Goal: Navigation & Orientation: Find specific page/section

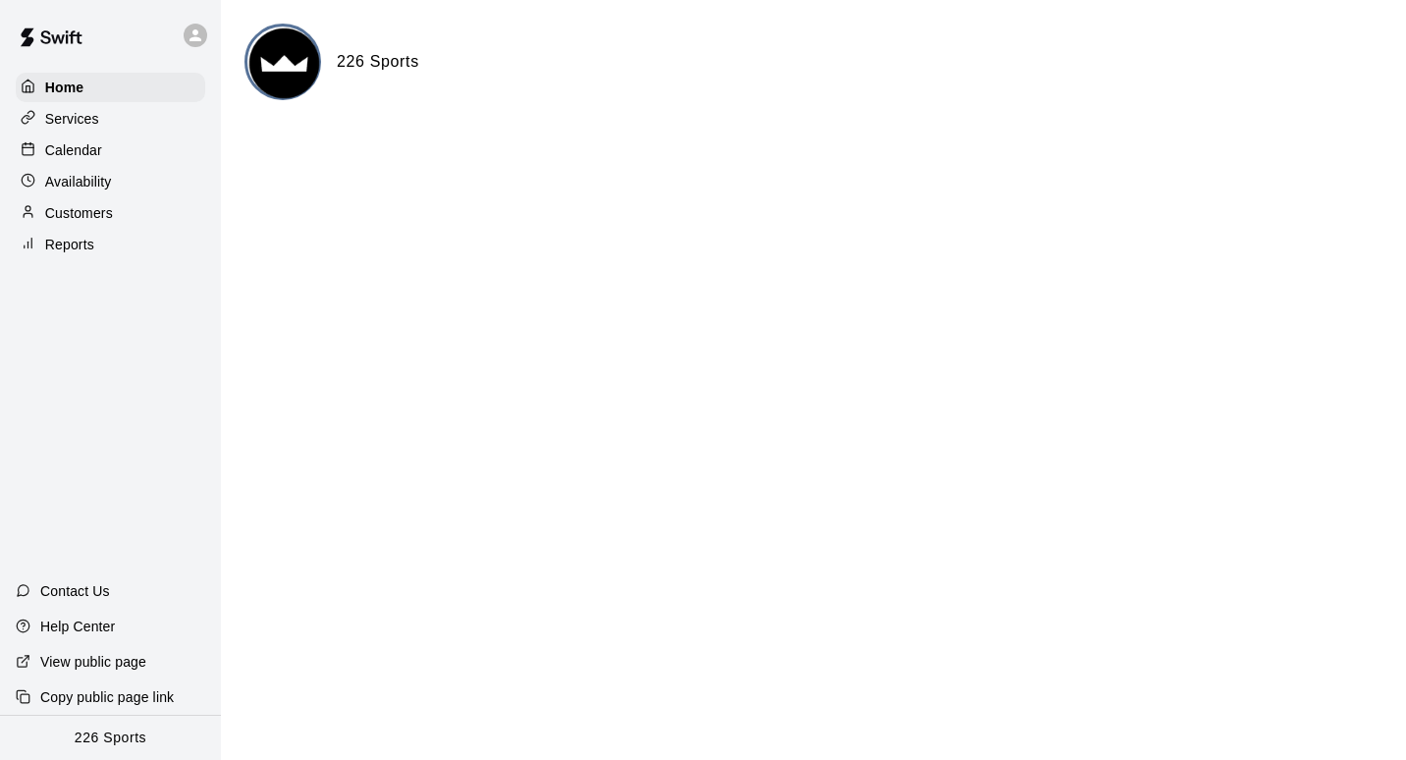
click at [101, 144] on div "Calendar" at bounding box center [110, 149] width 189 height 29
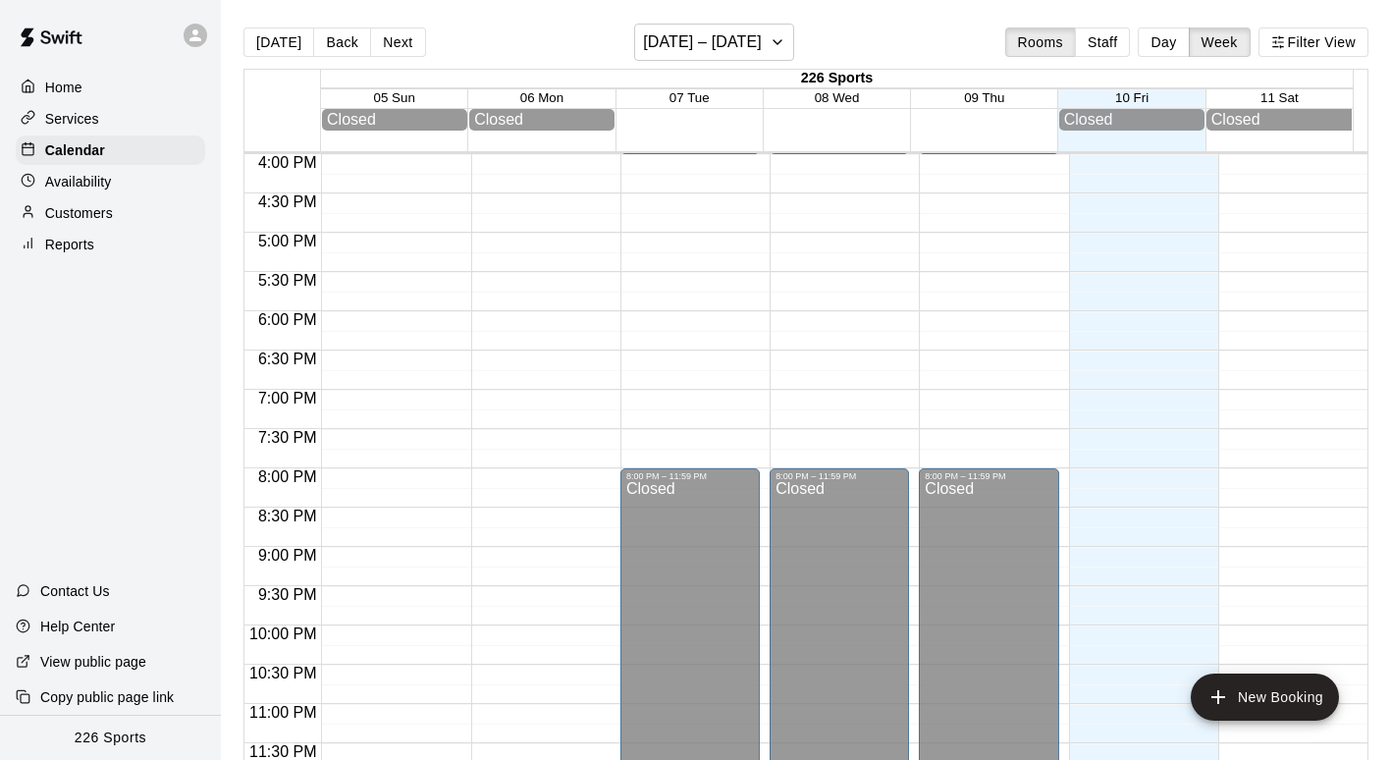
scroll to position [1152, 0]
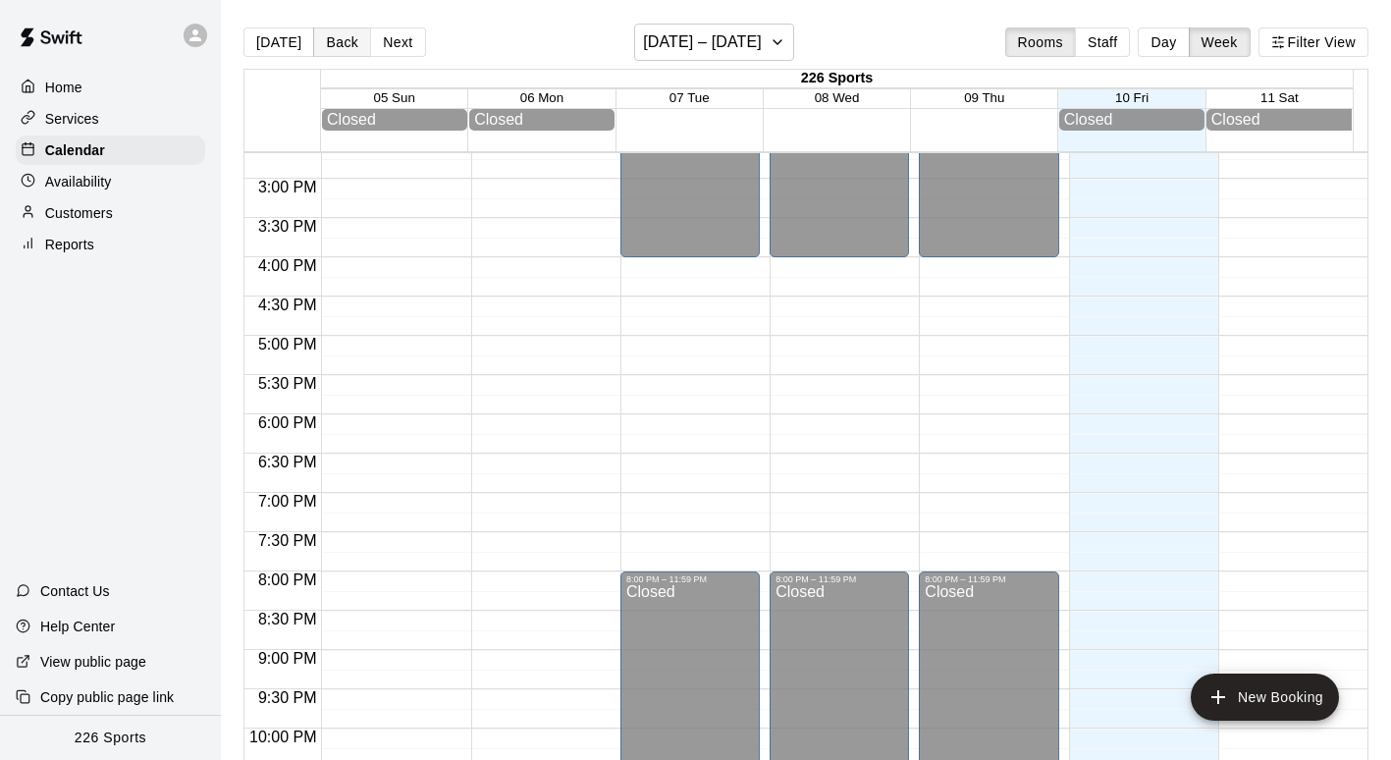
click at [338, 34] on button "Back" at bounding box center [342, 41] width 58 height 29
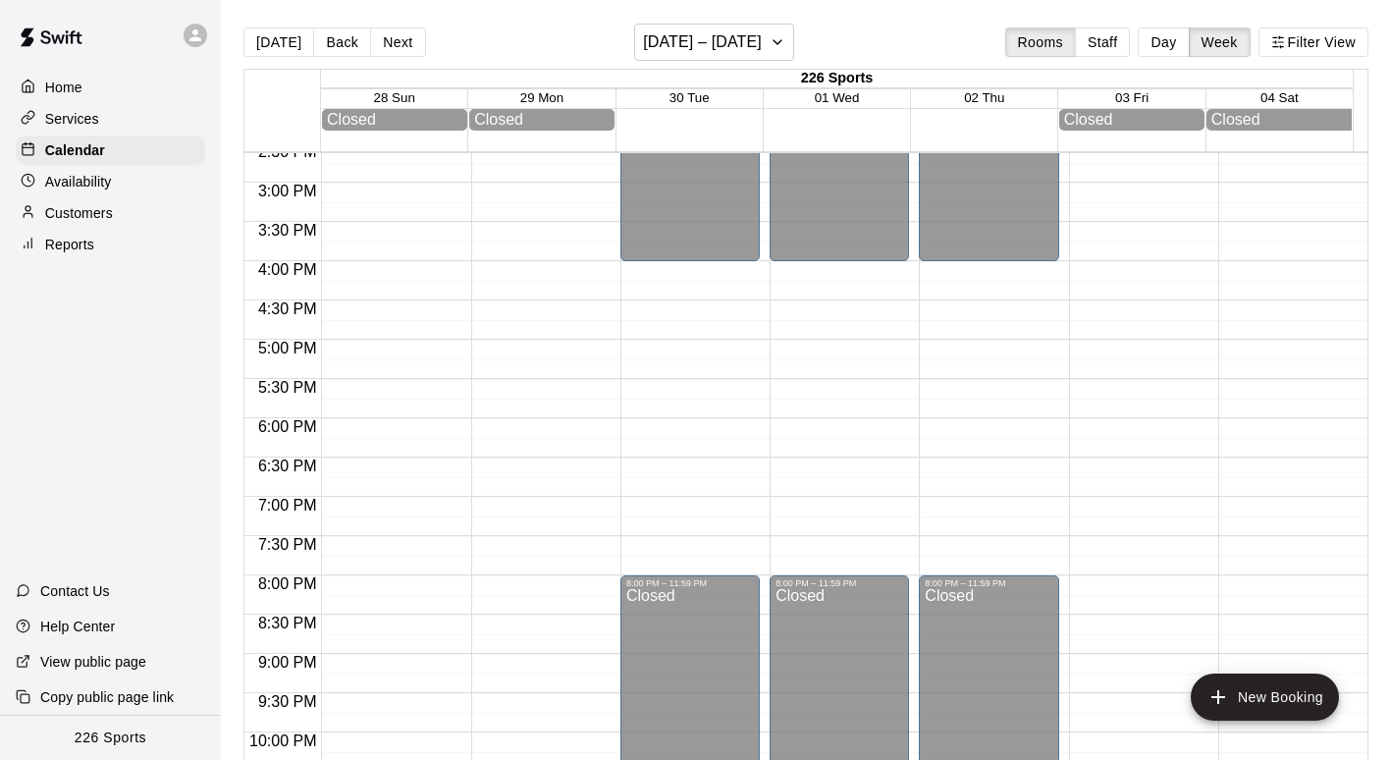
scroll to position [1154, 0]
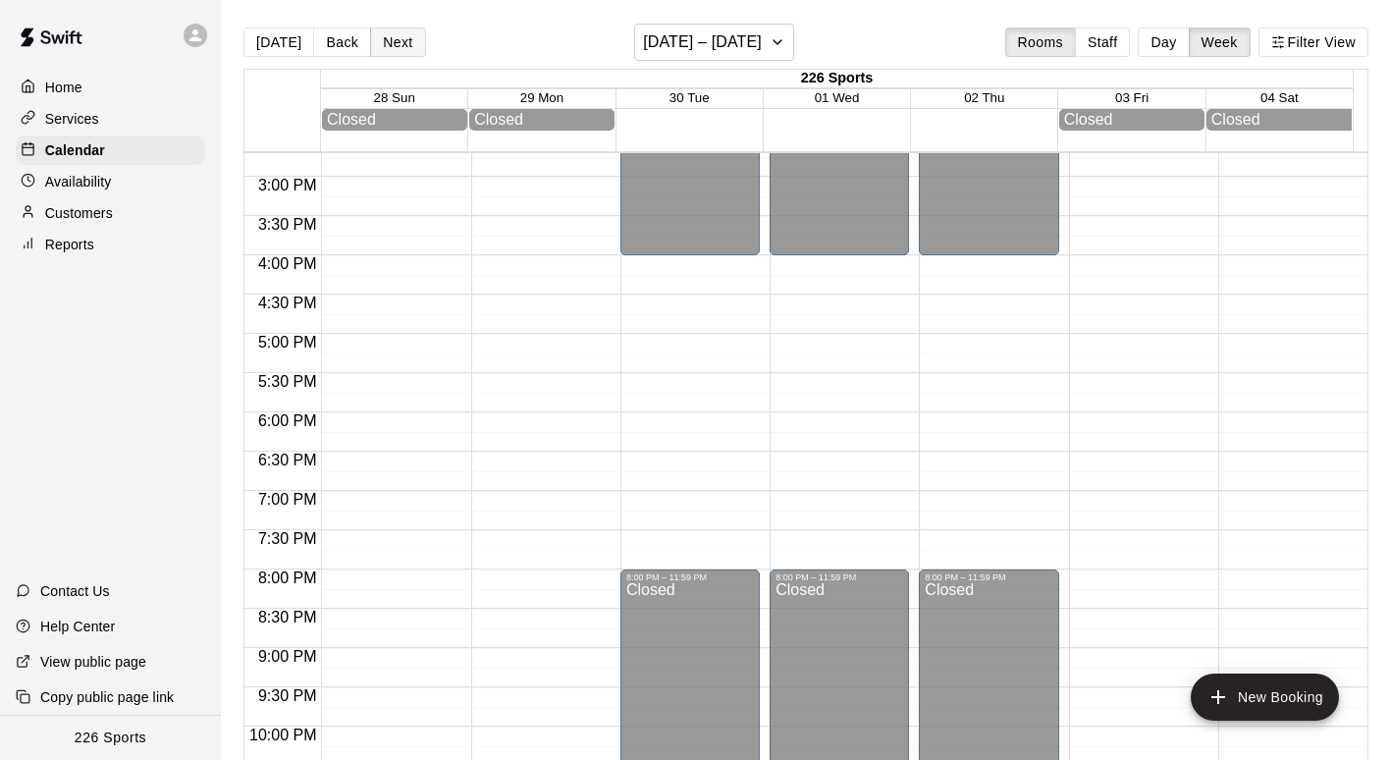
click at [385, 41] on button "Next" at bounding box center [397, 41] width 55 height 29
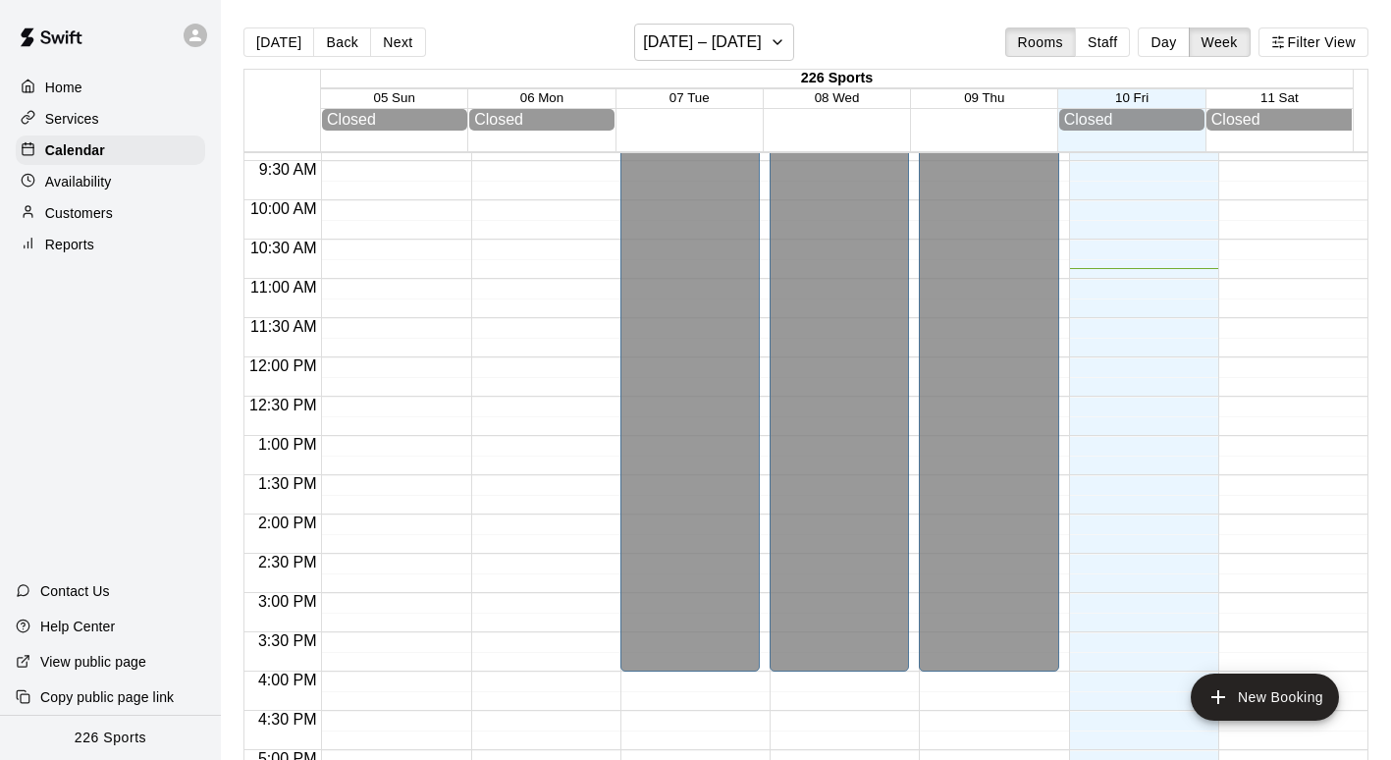
scroll to position [1260, 0]
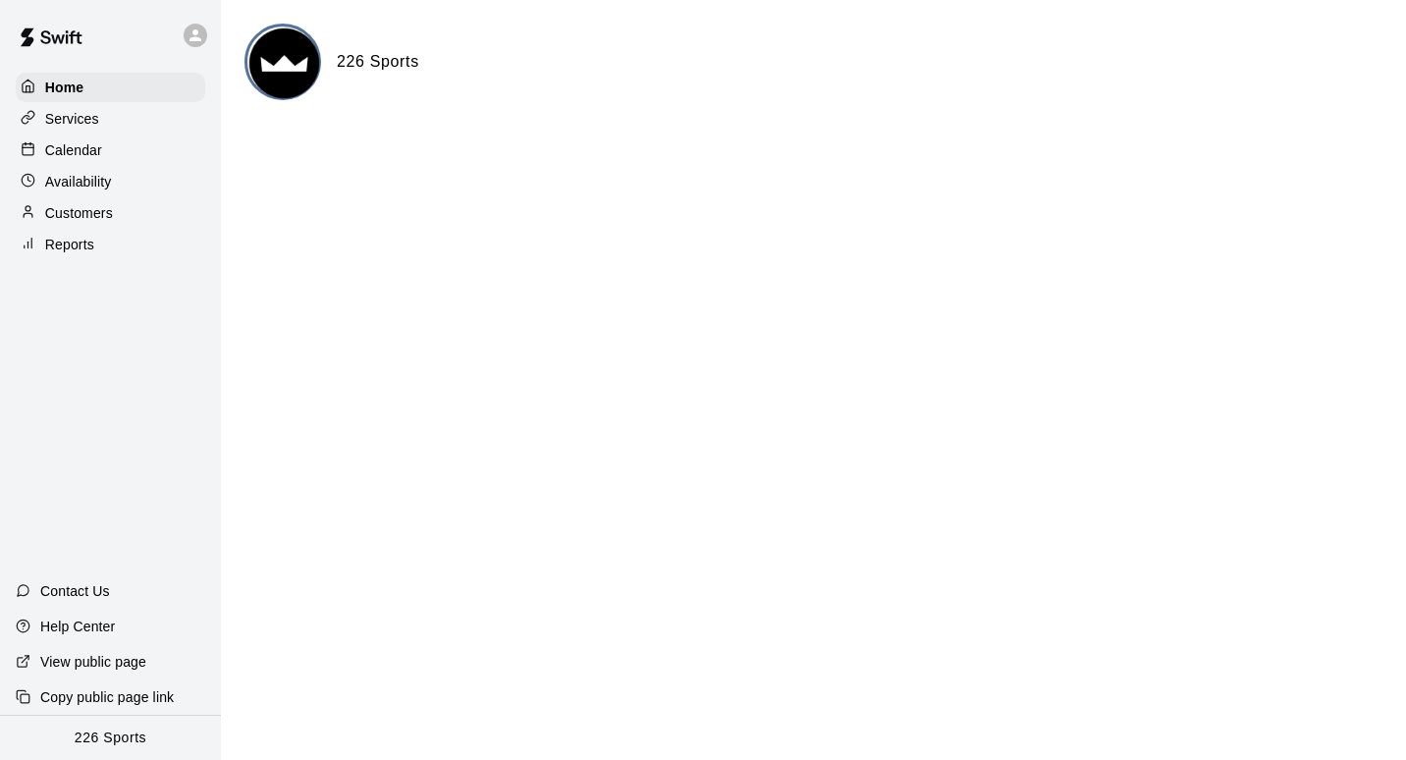
click at [198, 39] on icon at bounding box center [195, 35] width 12 height 12
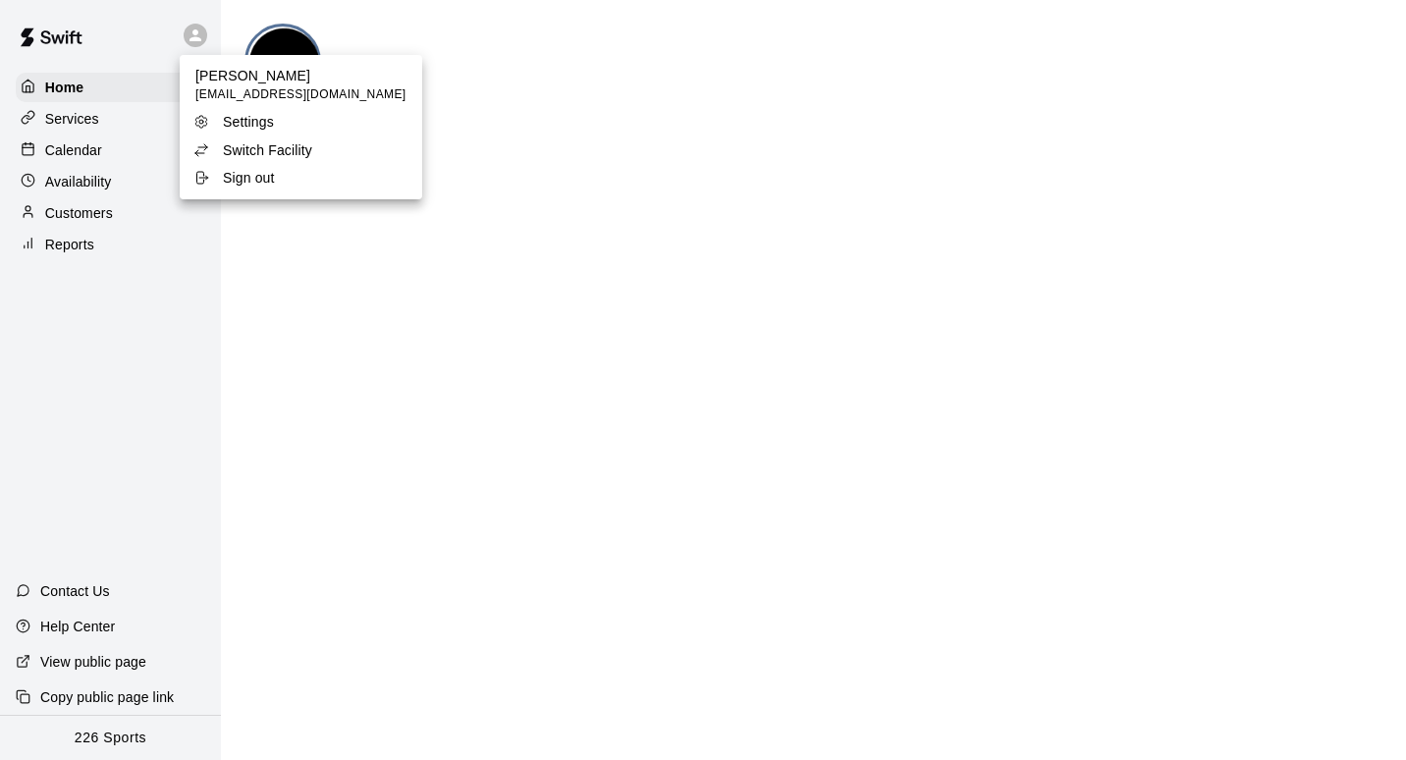
click at [305, 318] on div at bounding box center [703, 380] width 1406 height 760
